Goal: Contribute content: Add original content to the website for others to see

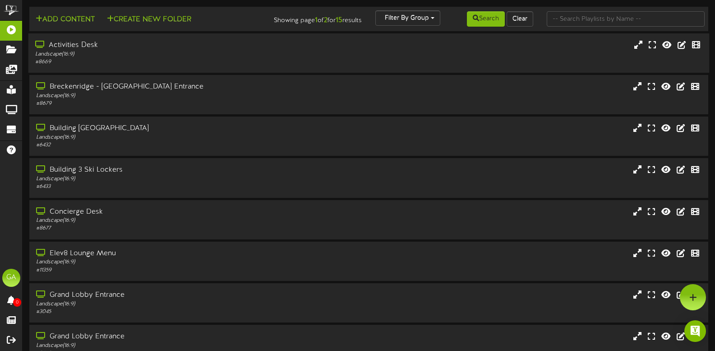
click at [248, 50] on div "Activities Desk" at bounding box center [170, 45] width 270 height 10
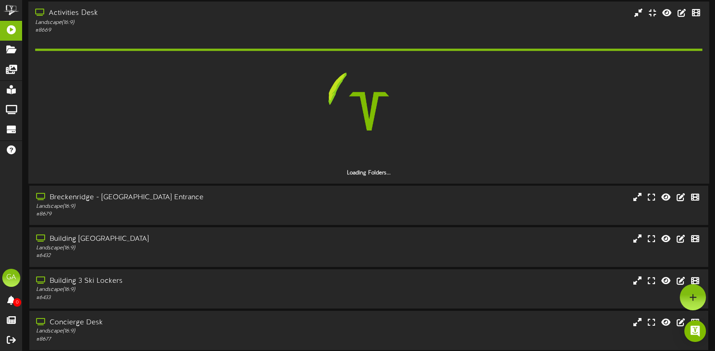
scroll to position [45, 0]
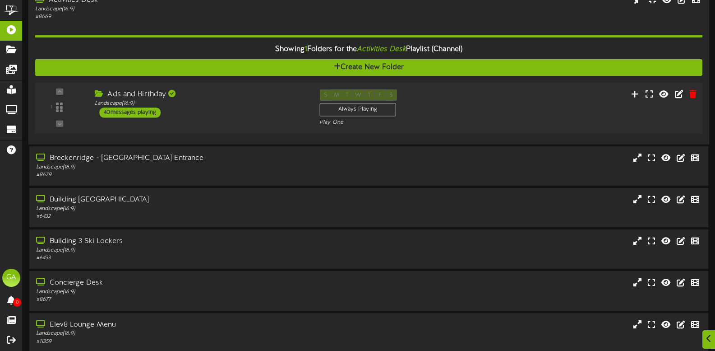
click at [229, 107] on div "Ads and Birthday Landscape ( 16:9 ) 40 messages playing" at bounding box center [200, 103] width 225 height 28
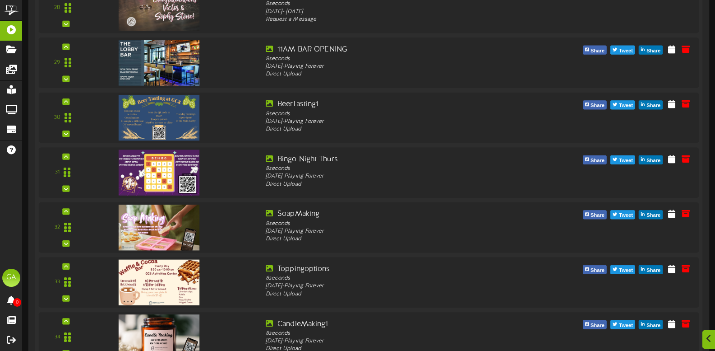
scroll to position [1756, 0]
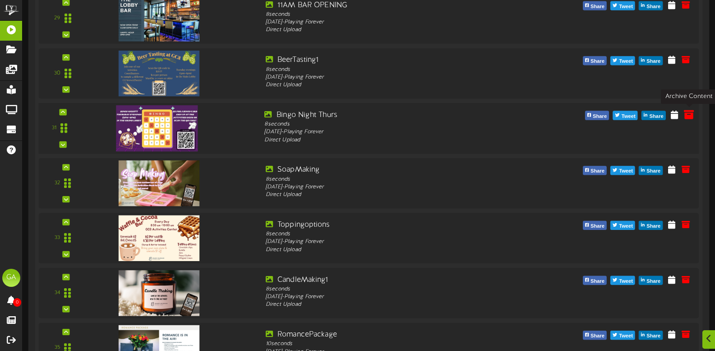
click at [688, 116] on icon at bounding box center [689, 114] width 10 height 10
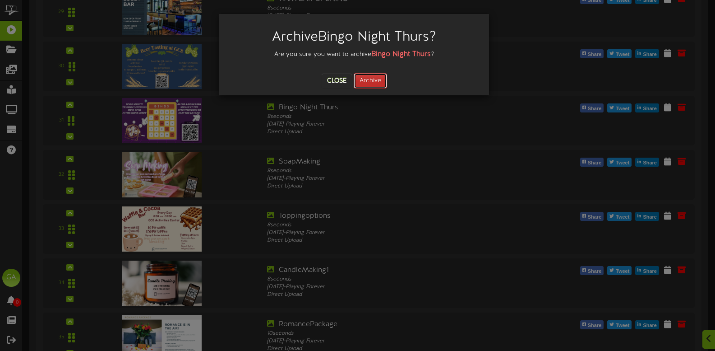
click at [377, 78] on button "Archive" at bounding box center [370, 80] width 33 height 15
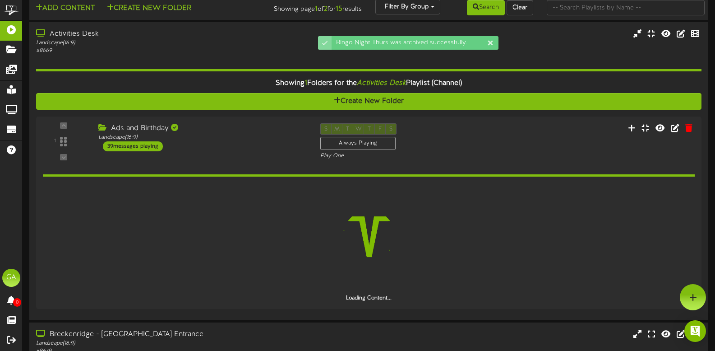
scroll to position [0, 0]
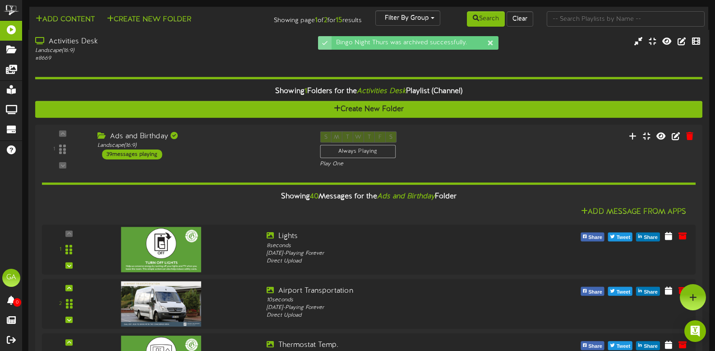
click at [527, 83] on div "Showing 1 Folders for the Activities Desk Playlist (Channel)" at bounding box center [368, 91] width 681 height 19
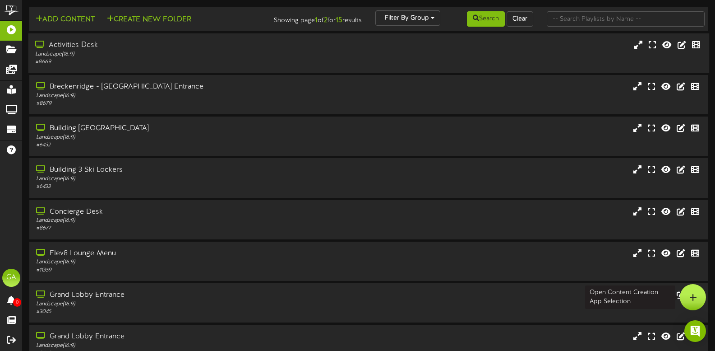
click at [698, 299] on div at bounding box center [693, 297] width 26 height 26
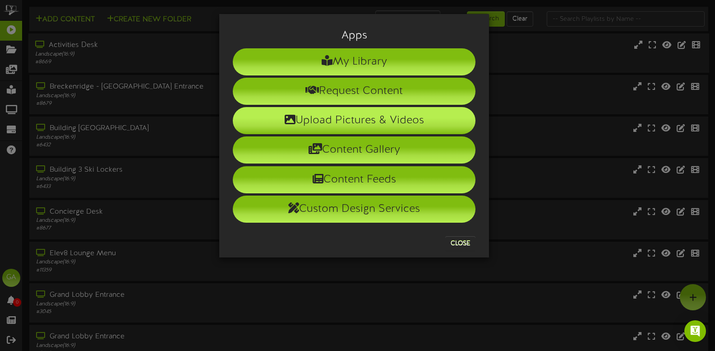
click at [362, 120] on li "Upload Pictures & Videos" at bounding box center [354, 120] width 243 height 27
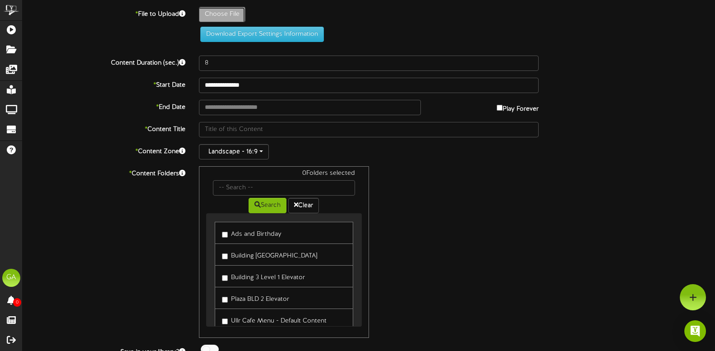
type input "**********"
type input "BingoNight4"
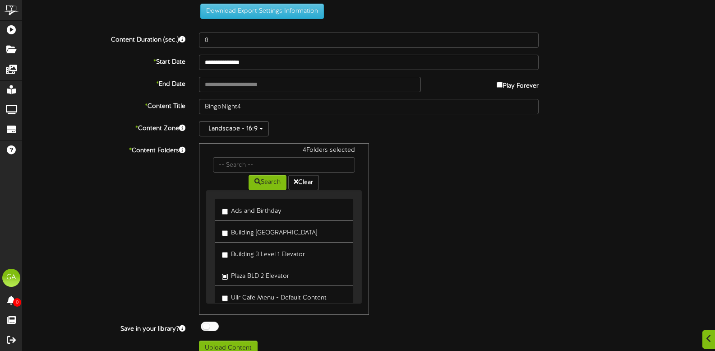
scroll to position [85, 0]
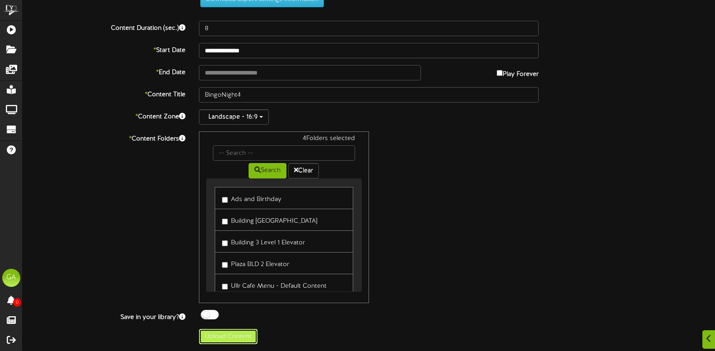
click at [241, 338] on button "Upload Content" at bounding box center [228, 335] width 59 height 15
type input "**********"
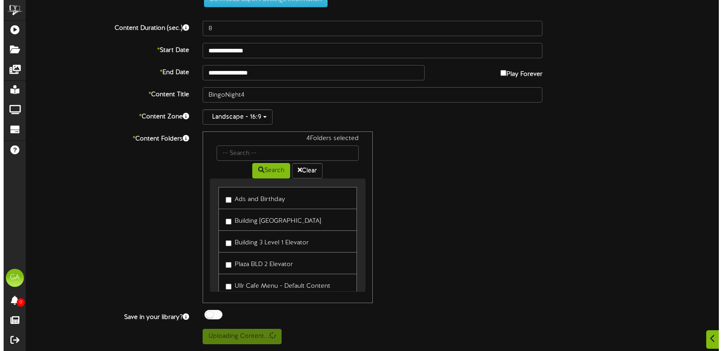
scroll to position [0, 0]
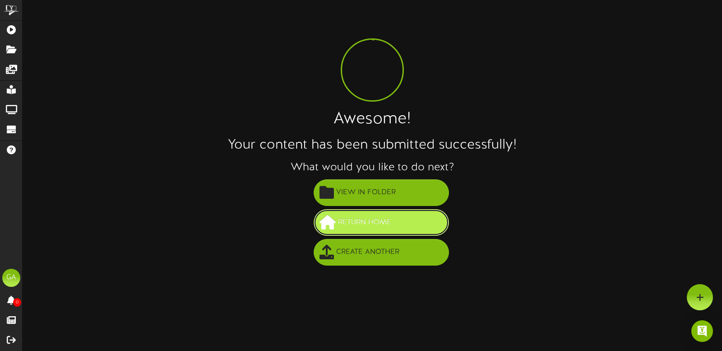
click at [375, 227] on span "Return Home" at bounding box center [365, 222] width 58 height 15
